Goal: Transaction & Acquisition: Purchase product/service

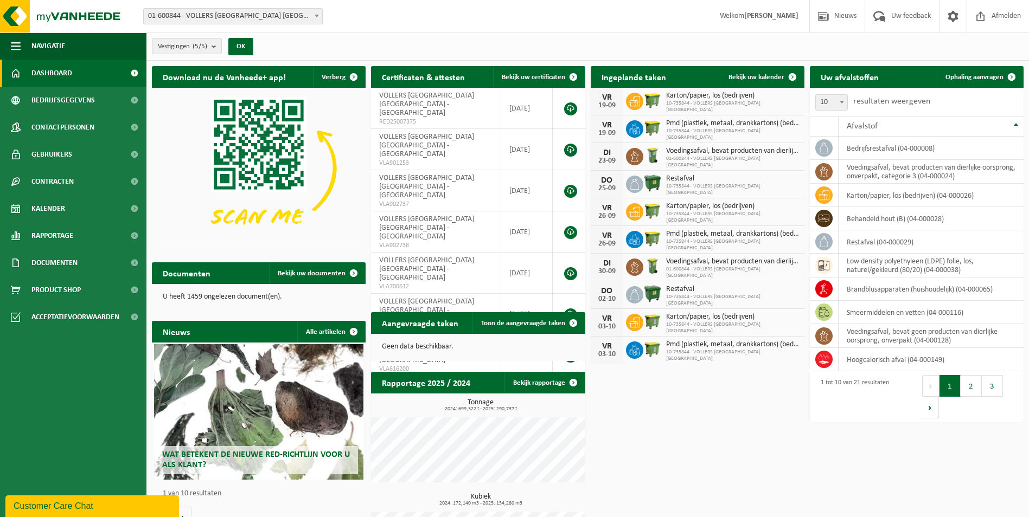
click at [319, 16] on span at bounding box center [316, 16] width 11 height 14
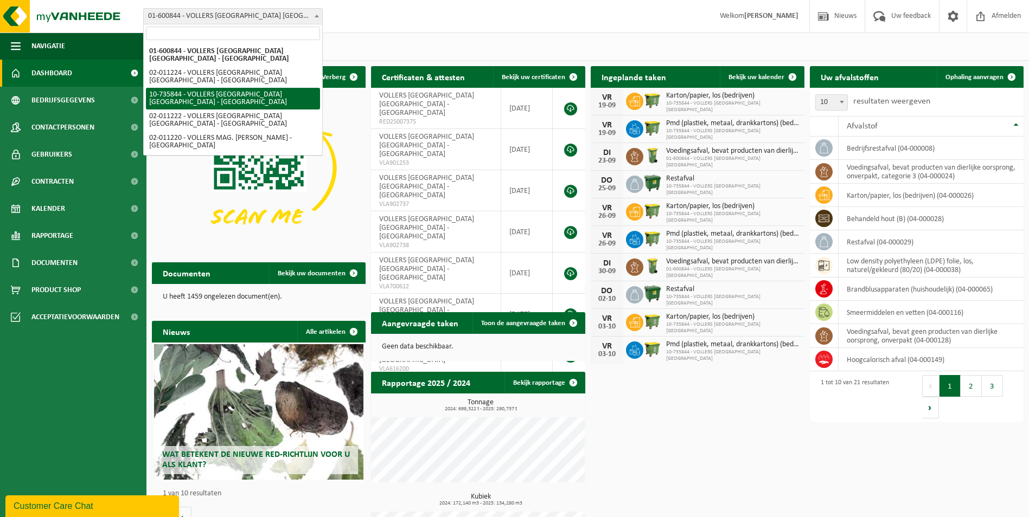
select select "10751"
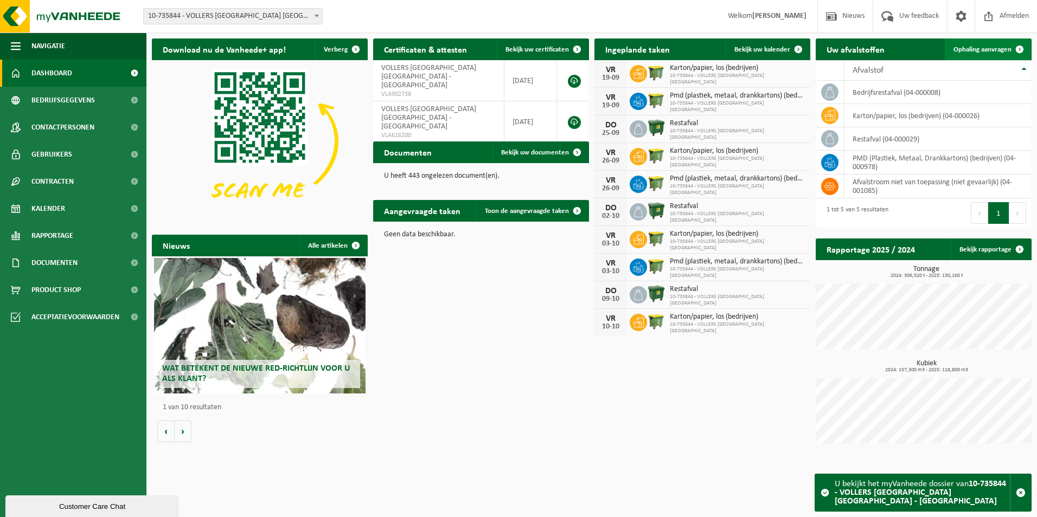
click at [980, 48] on span "Ophaling aanvragen" at bounding box center [982, 49] width 58 height 7
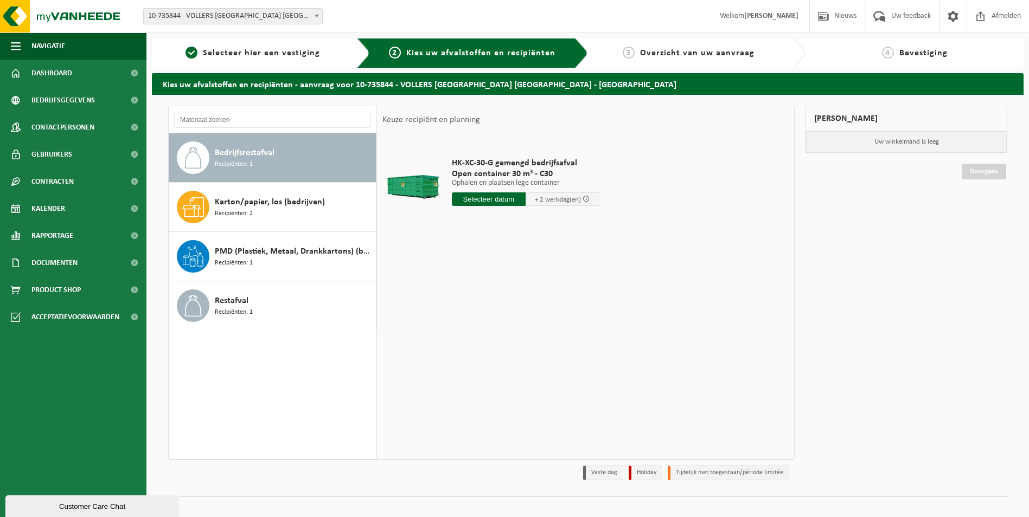
click at [317, 20] on span at bounding box center [316, 16] width 11 height 14
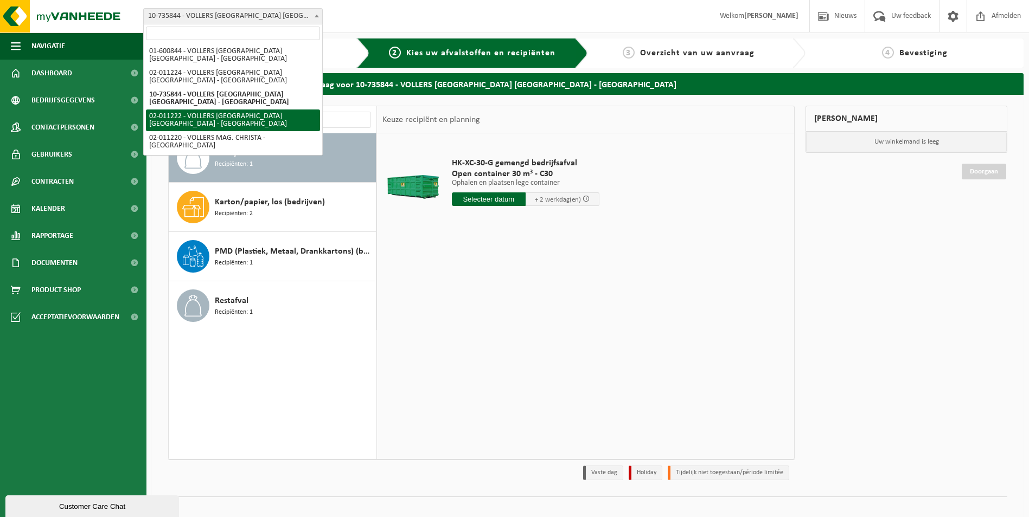
select select "10743"
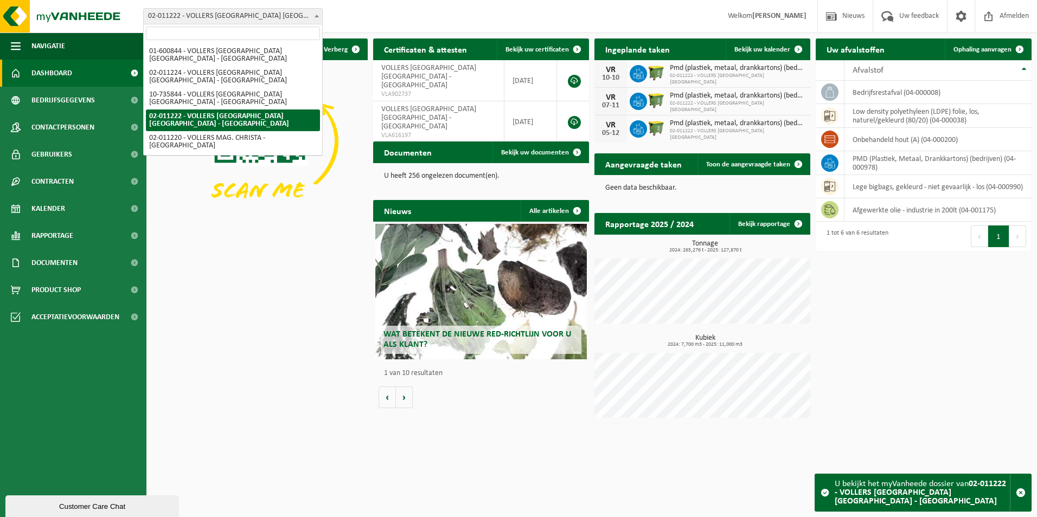
click at [317, 17] on span at bounding box center [316, 16] width 11 height 14
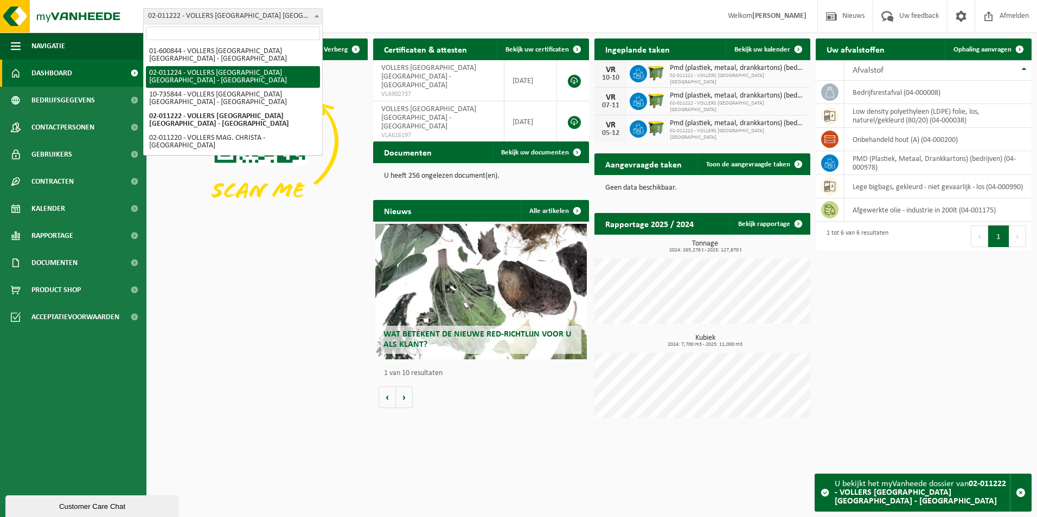
select select "10745"
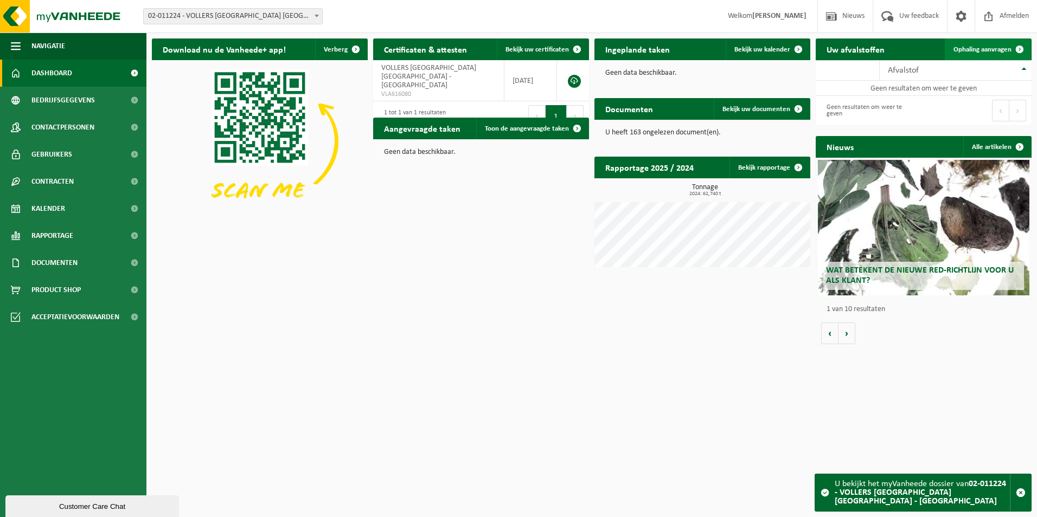
click at [971, 52] on span "Ophaling aanvragen" at bounding box center [982, 49] width 58 height 7
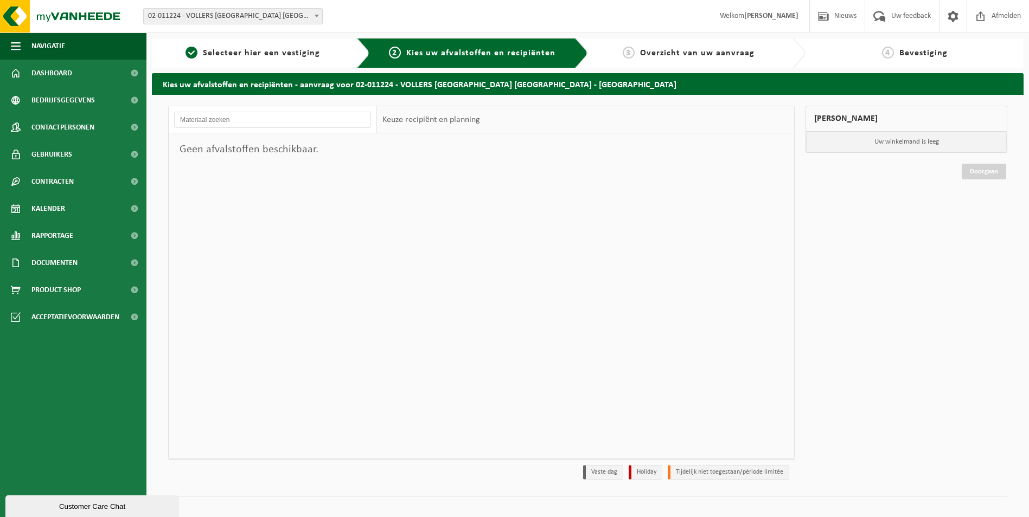
click at [318, 14] on span at bounding box center [316, 16] width 11 height 14
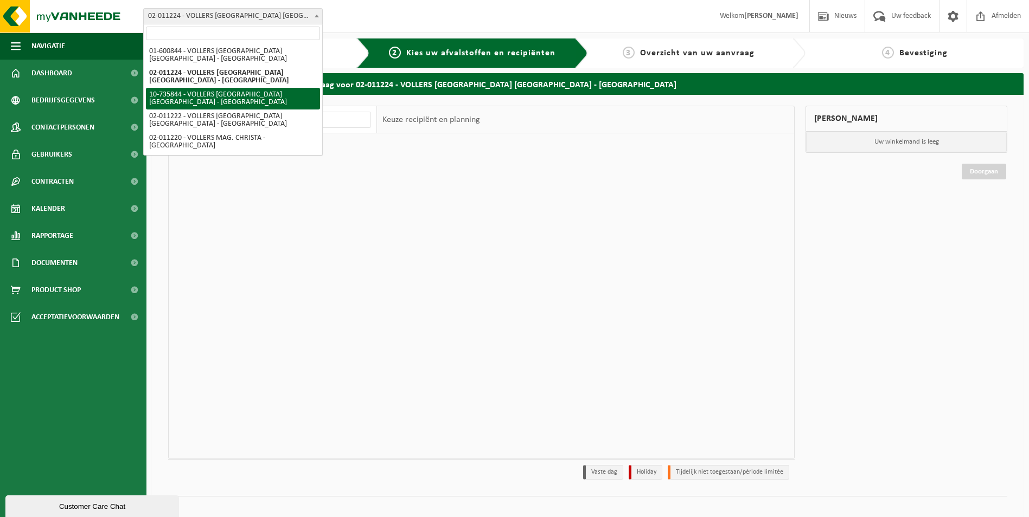
select select "10751"
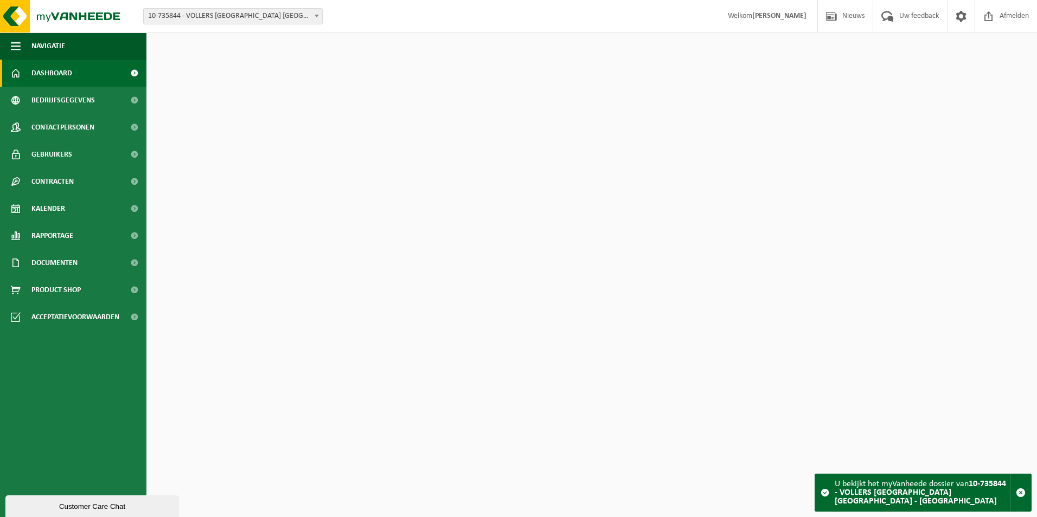
click at [312, 18] on span at bounding box center [316, 16] width 11 height 14
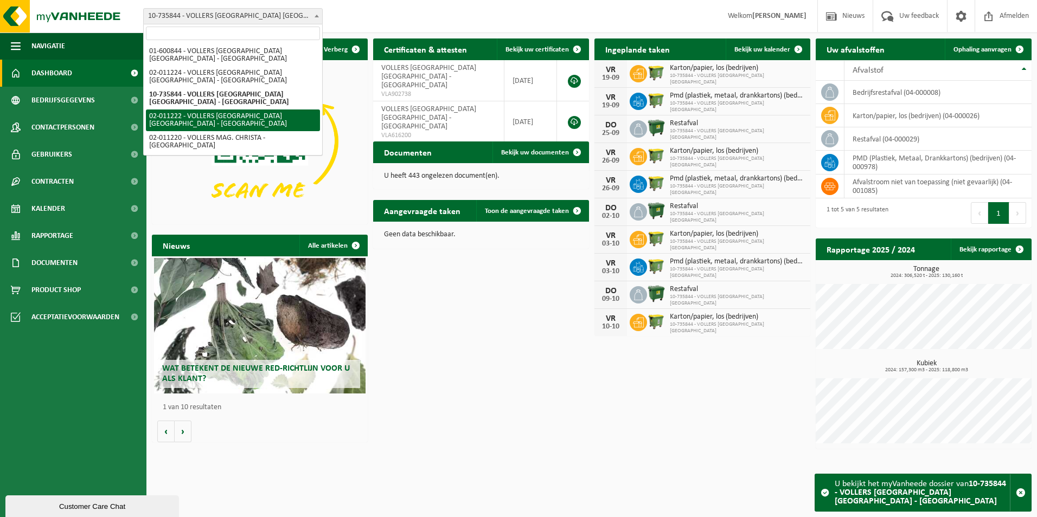
select select "10743"
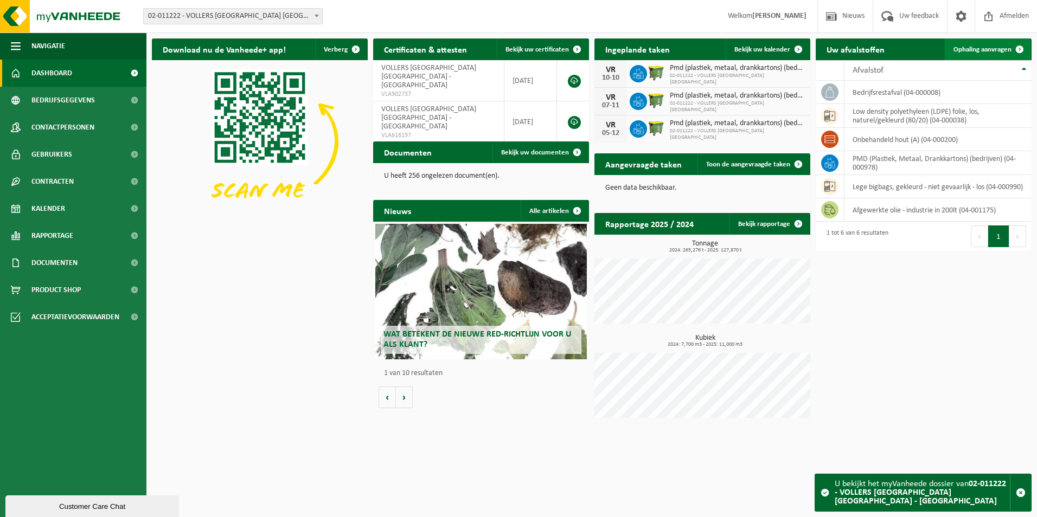
click at [977, 49] on span "Ophaling aanvragen" at bounding box center [982, 49] width 58 height 7
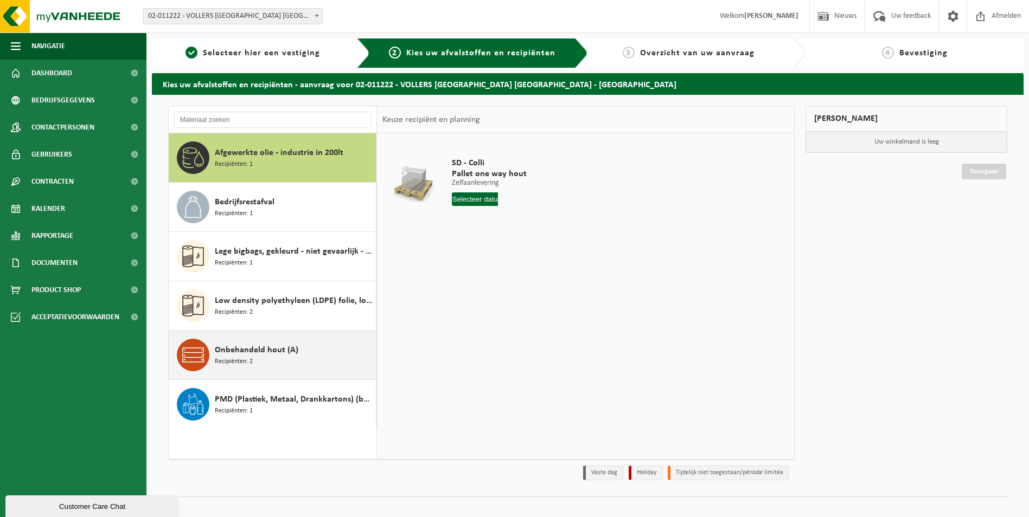
drag, startPoint x: 262, startPoint y: 350, endPoint x: 289, endPoint y: 359, distance: 28.1
click at [263, 350] on span "Onbehandeld hout (A)" at bounding box center [257, 350] width 84 height 13
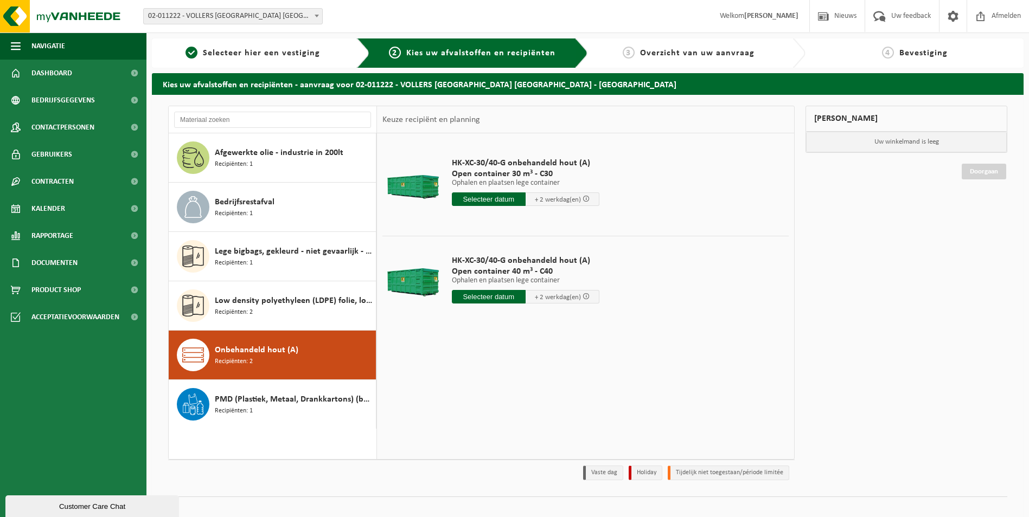
click at [496, 292] on input "text" at bounding box center [489, 297] width 74 height 14
click at [462, 409] on div "22" at bounding box center [461, 410] width 19 height 17
type input "Van 2025-09-22"
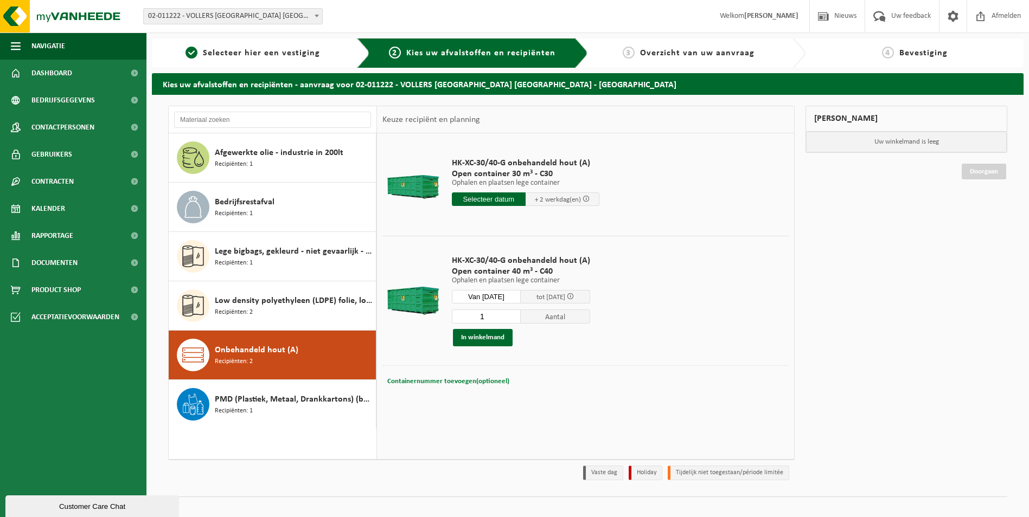
click at [463, 375] on button "Containernummer toevoegen(optioneel) Annuleren" at bounding box center [448, 381] width 124 height 15
type input "c40-790"
click at [501, 334] on button "In winkelmand" at bounding box center [483, 337] width 60 height 17
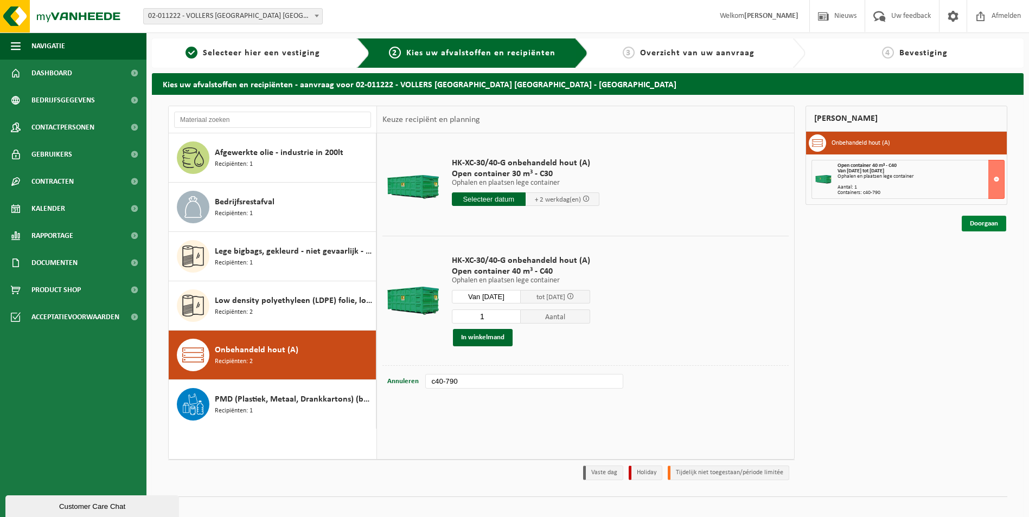
click at [971, 220] on link "Doorgaan" at bounding box center [984, 224] width 44 height 16
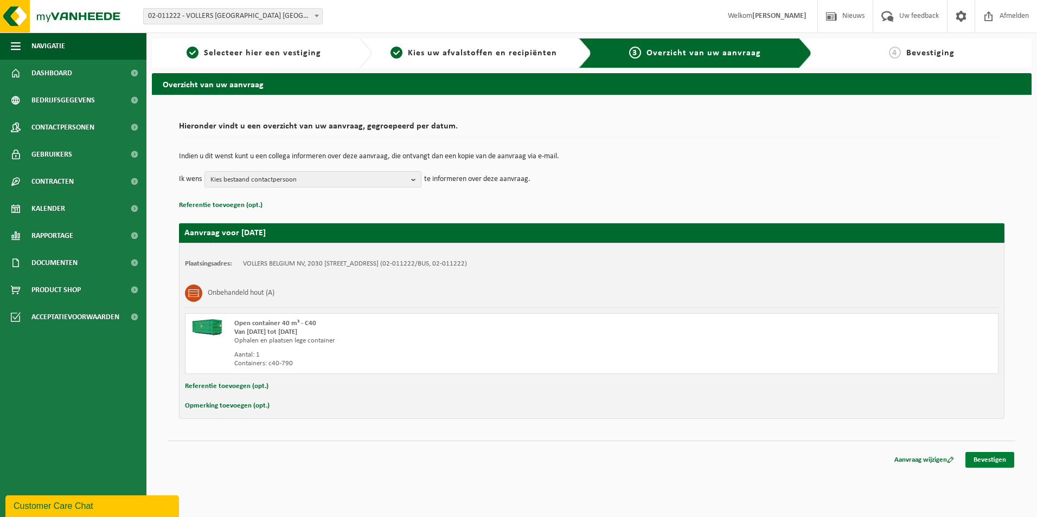
click at [978, 459] on link "Bevestigen" at bounding box center [989, 460] width 49 height 16
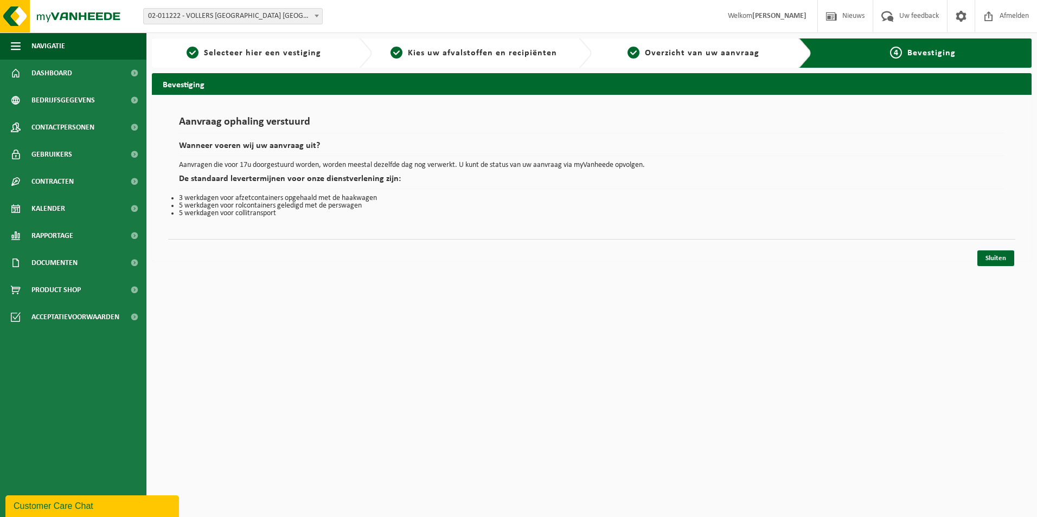
click at [312, 14] on span at bounding box center [316, 16] width 11 height 14
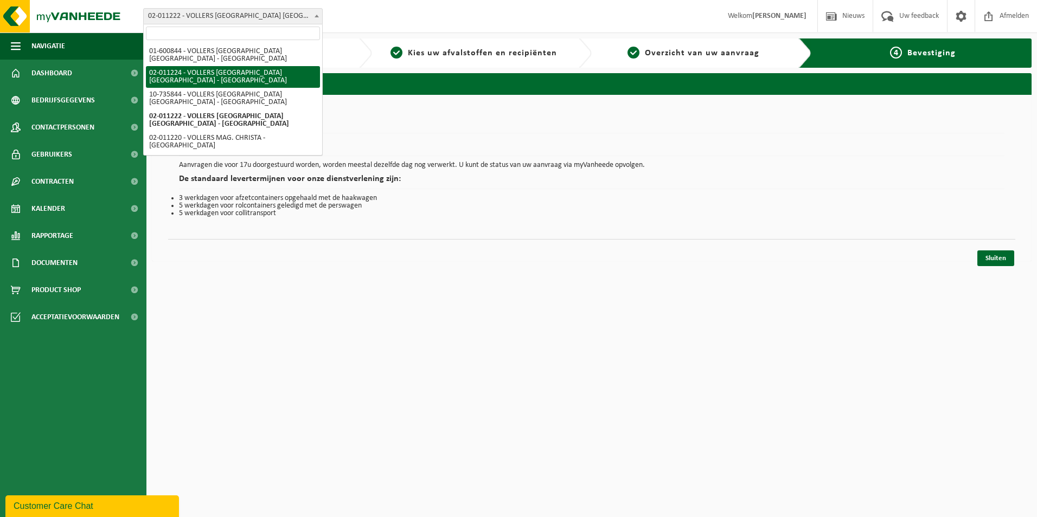
drag, startPoint x: 251, startPoint y: 68, endPoint x: 260, endPoint y: 66, distance: 8.9
select select "10745"
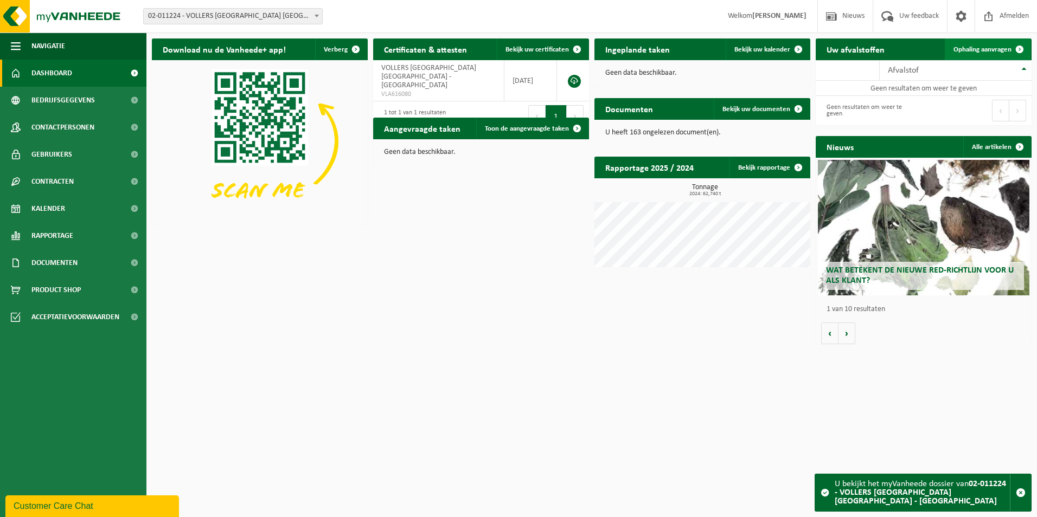
click at [988, 52] on span "Ophaling aanvragen" at bounding box center [982, 49] width 58 height 7
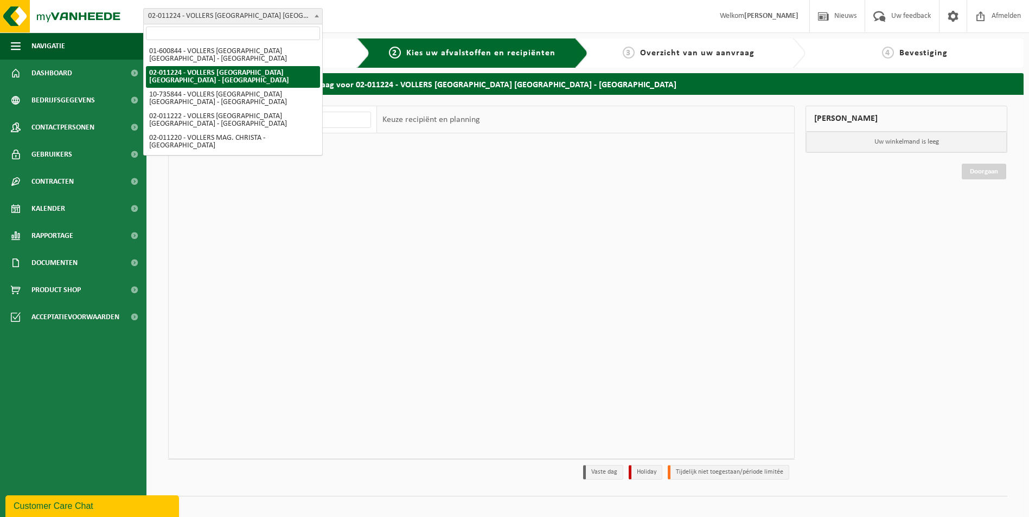
click at [318, 16] on b at bounding box center [317, 16] width 4 height 3
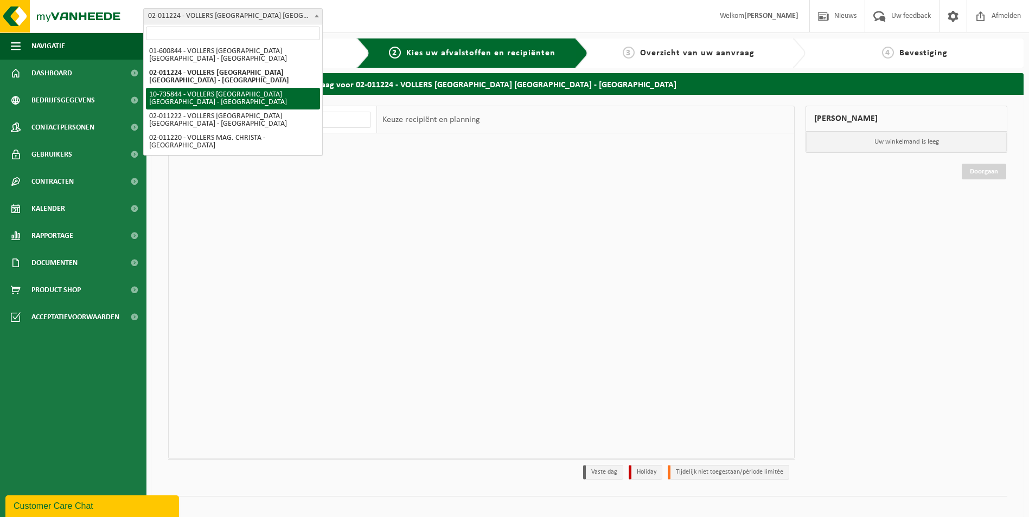
drag, startPoint x: 286, startPoint y: 83, endPoint x: 444, endPoint y: 99, distance: 158.1
select select "10751"
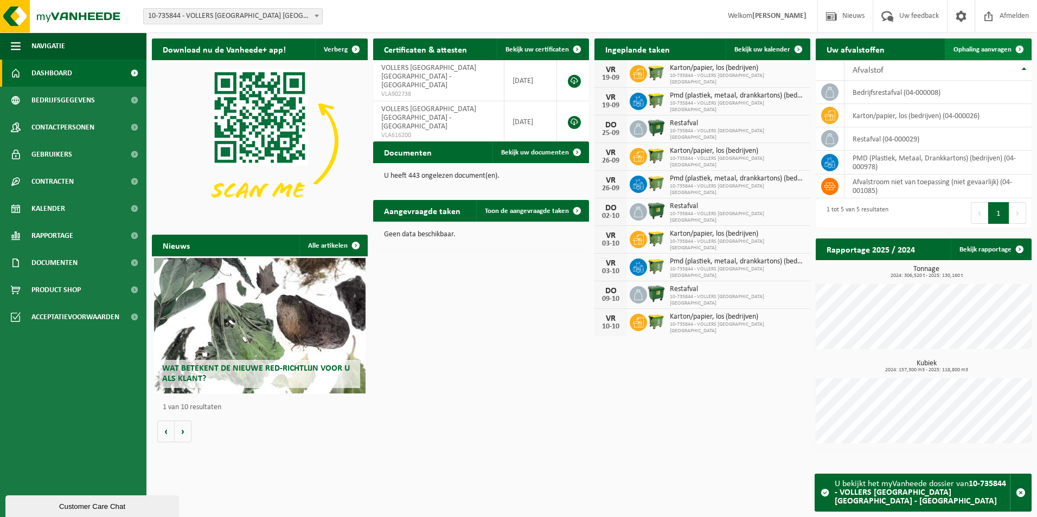
click at [974, 55] on link "Ophaling aanvragen" at bounding box center [988, 50] width 86 height 22
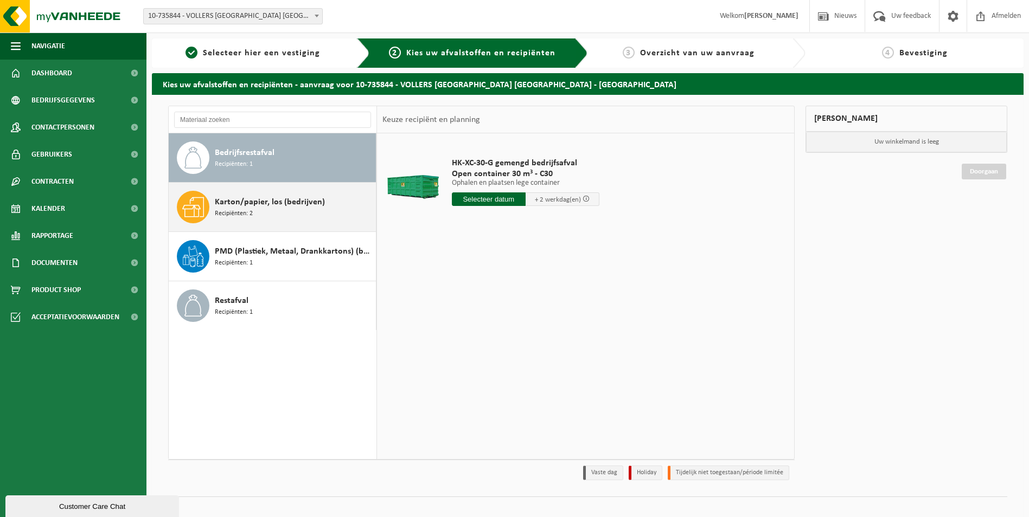
click at [280, 221] on div "Karton/papier, los (bedrijven) Recipiënten: 2" at bounding box center [294, 207] width 158 height 33
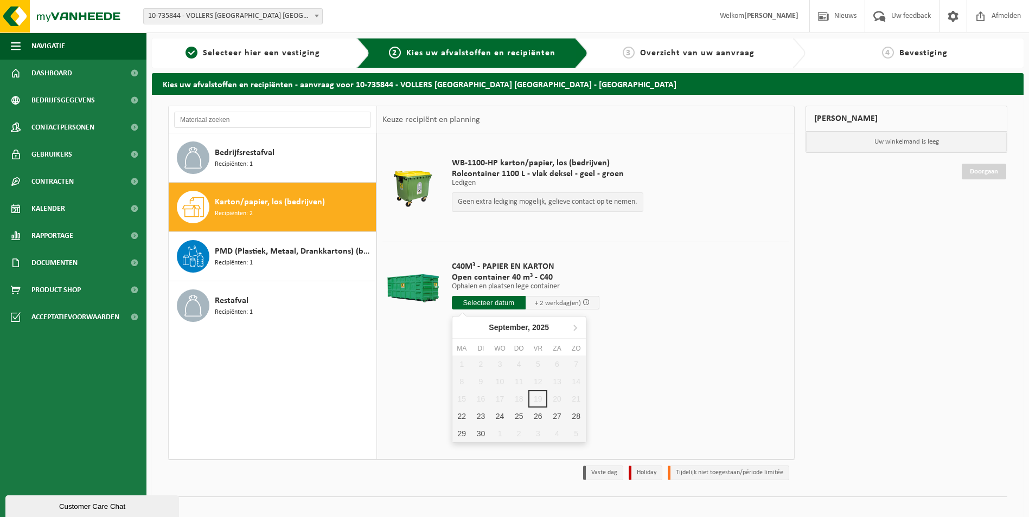
click at [477, 305] on input "text" at bounding box center [489, 303] width 74 height 14
click at [464, 417] on div "22" at bounding box center [461, 416] width 19 height 17
type input "Van 2025-09-22"
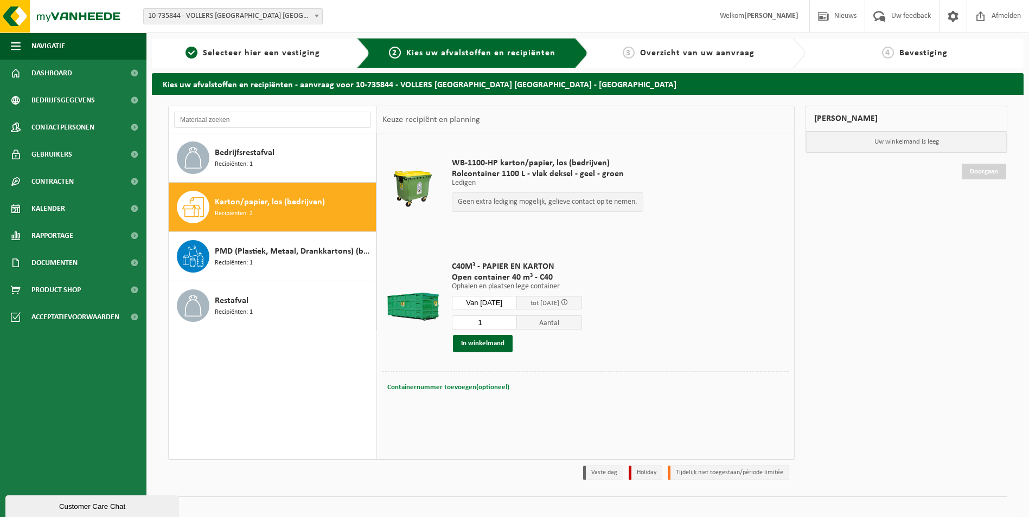
click at [475, 386] on span "Containernummer toevoegen(optioneel)" at bounding box center [448, 387] width 122 height 7
type input "c40-568"
click at [472, 341] on button "In winkelmand" at bounding box center [483, 343] width 60 height 17
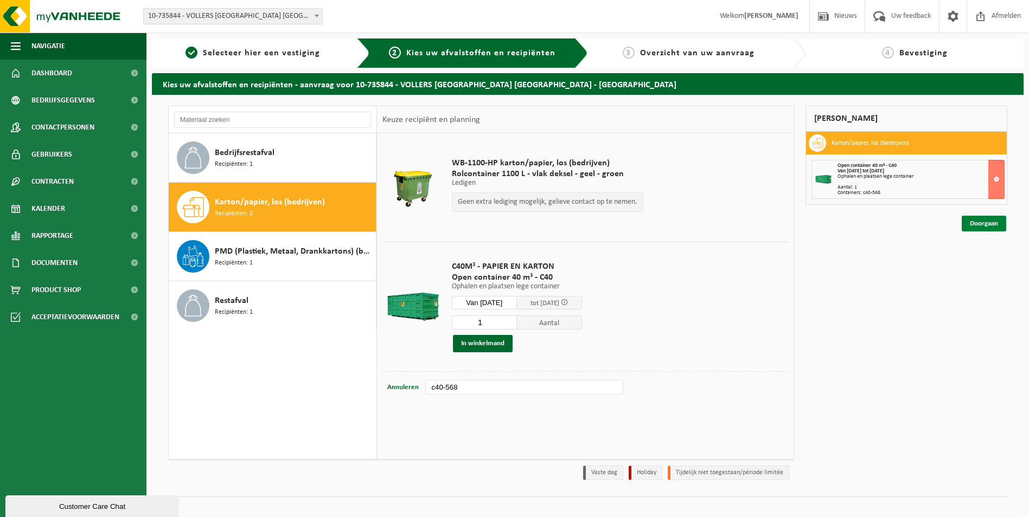
click at [1000, 224] on link "Doorgaan" at bounding box center [984, 224] width 44 height 16
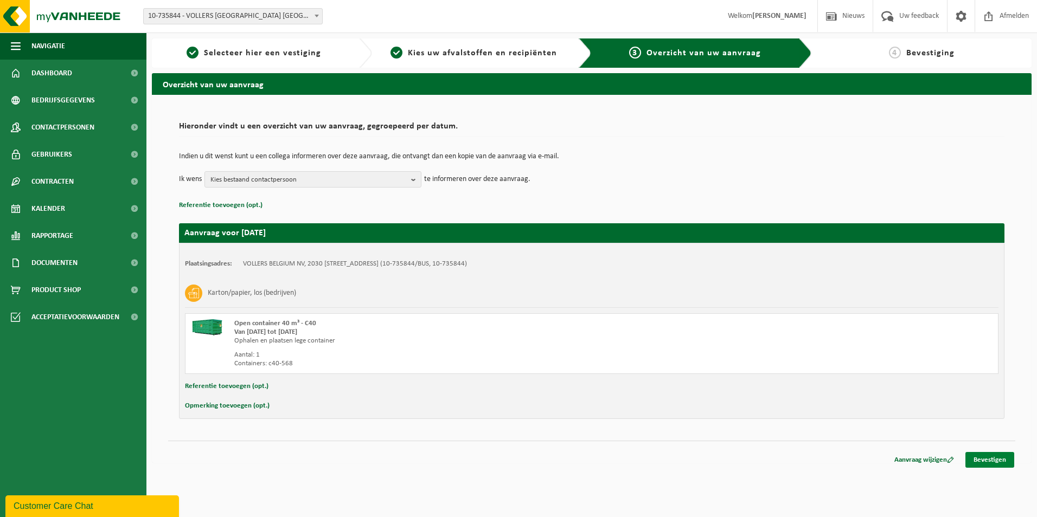
click at [990, 458] on link "Bevestigen" at bounding box center [989, 460] width 49 height 16
